Goal: Find specific page/section: Find specific page/section

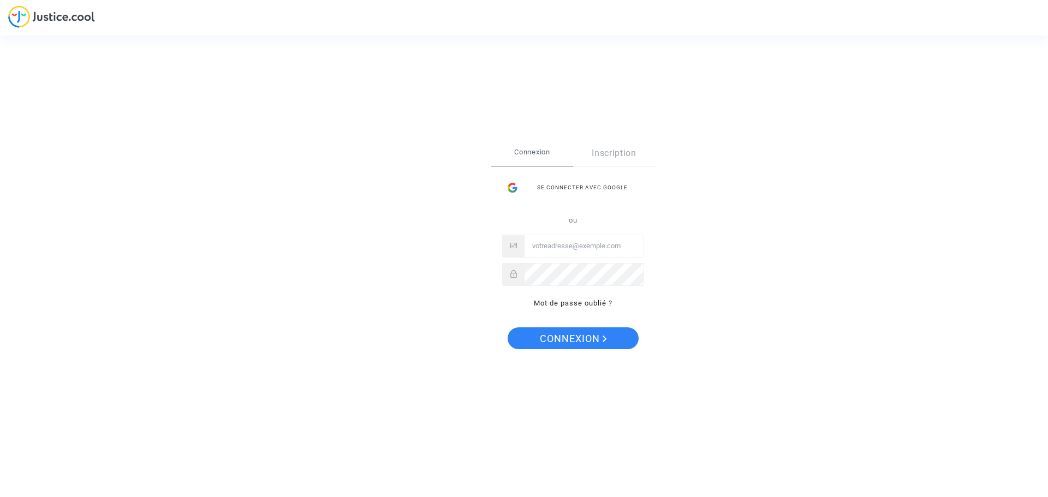
type input "[EMAIL_ADDRESS][DOMAIN_NAME]"
click at [574, 331] on span "Connexion" at bounding box center [573, 339] width 67 height 23
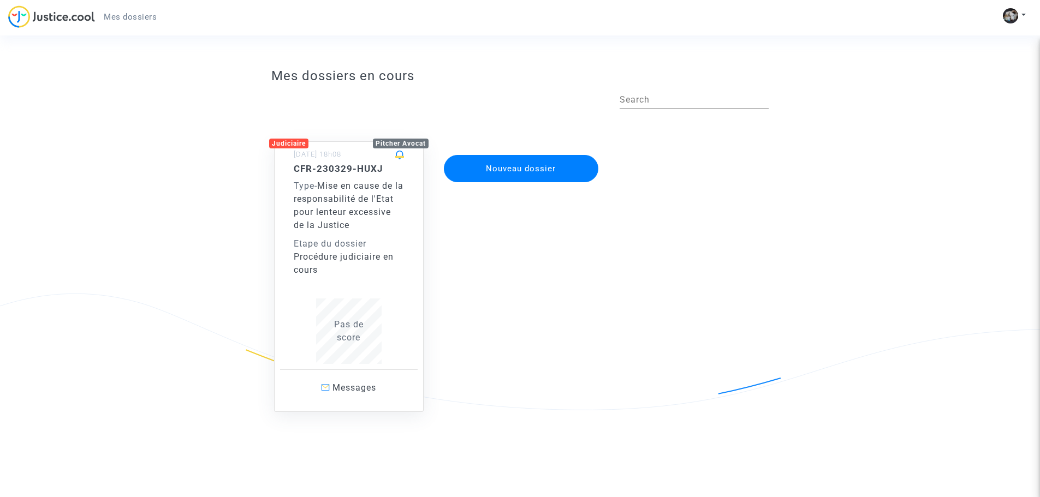
click at [359, 208] on span "Mise en cause de la responsabilité de l'Etat pour lenteur excessive de la Justi…" at bounding box center [349, 206] width 110 height 50
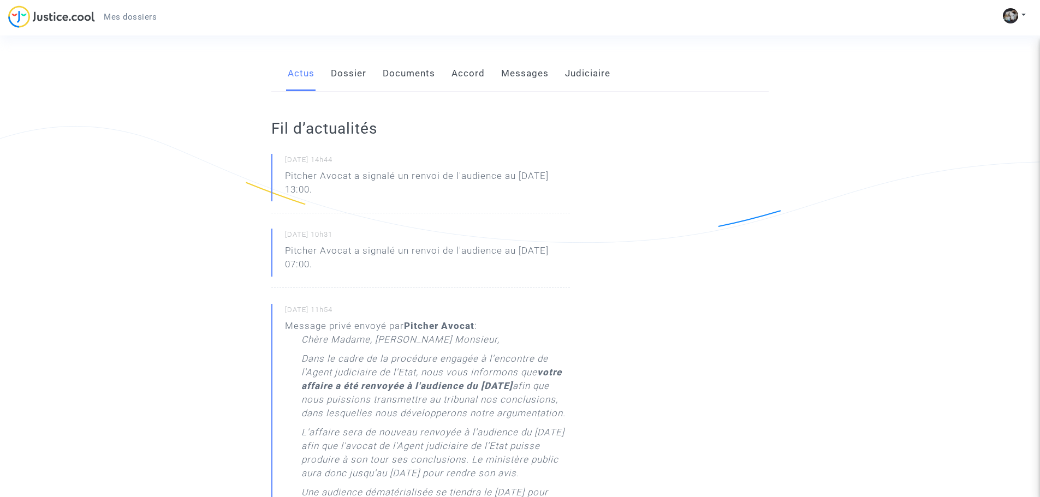
scroll to position [328, 0]
